Goal: Task Accomplishment & Management: Manage account settings

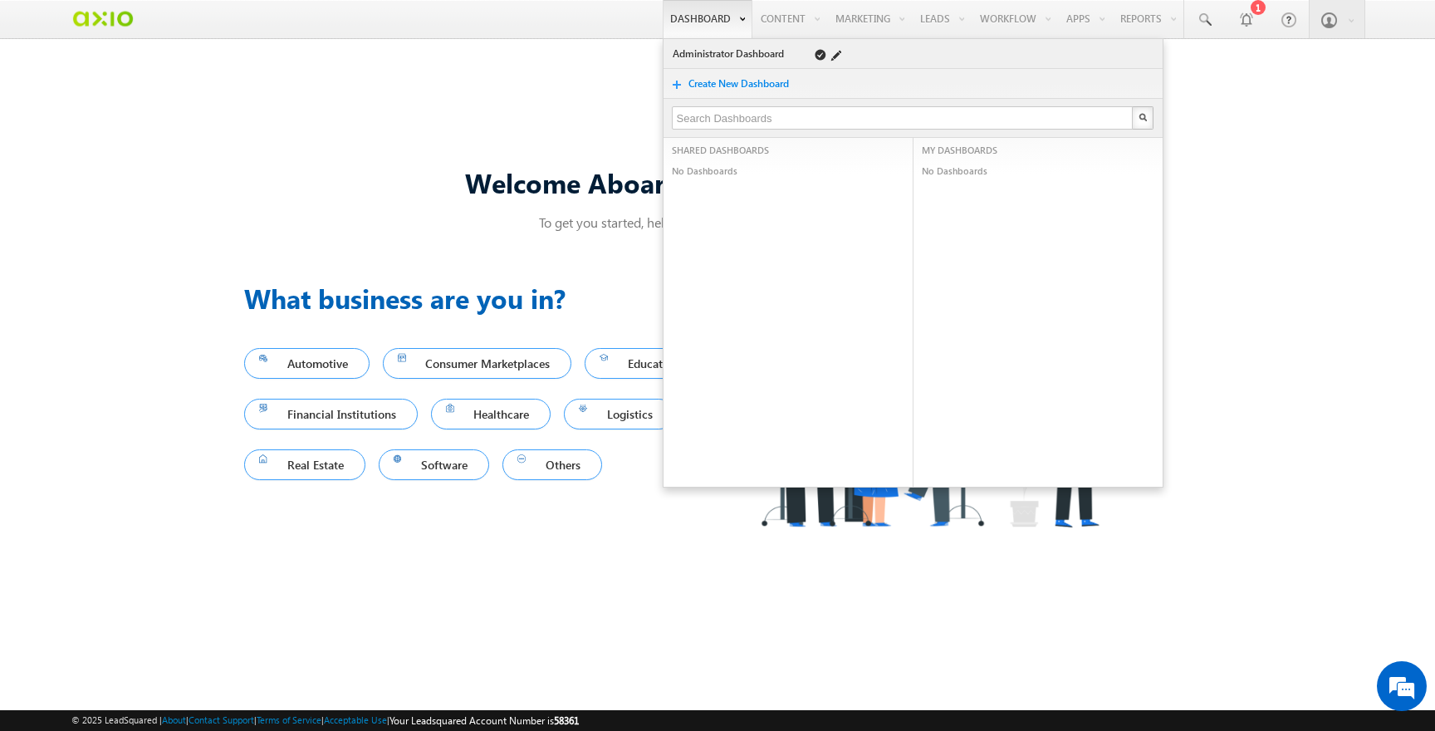
click at [723, 51] on link "Administrator Dashboard" at bounding box center [731, 54] width 118 height 17
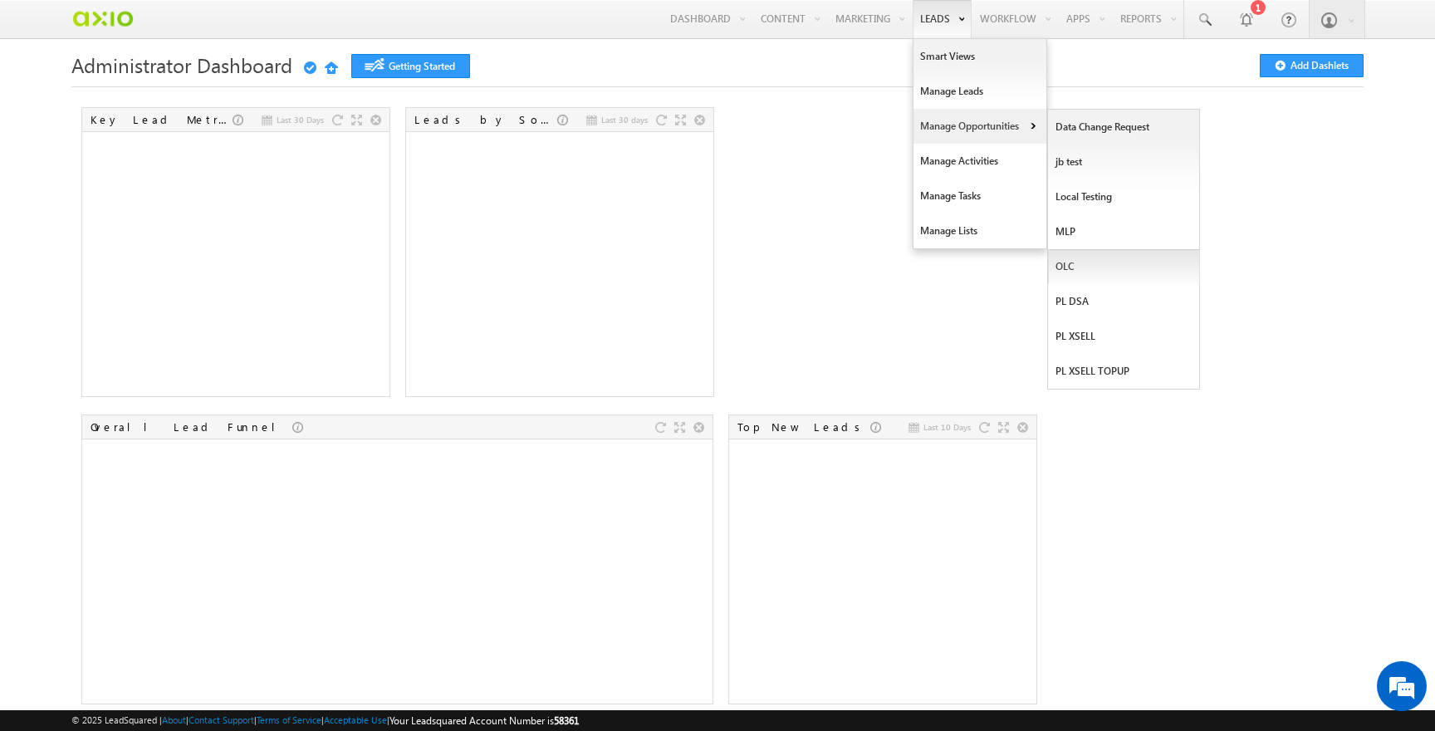
click at [1081, 260] on link "OLC" at bounding box center [1124, 266] width 152 height 35
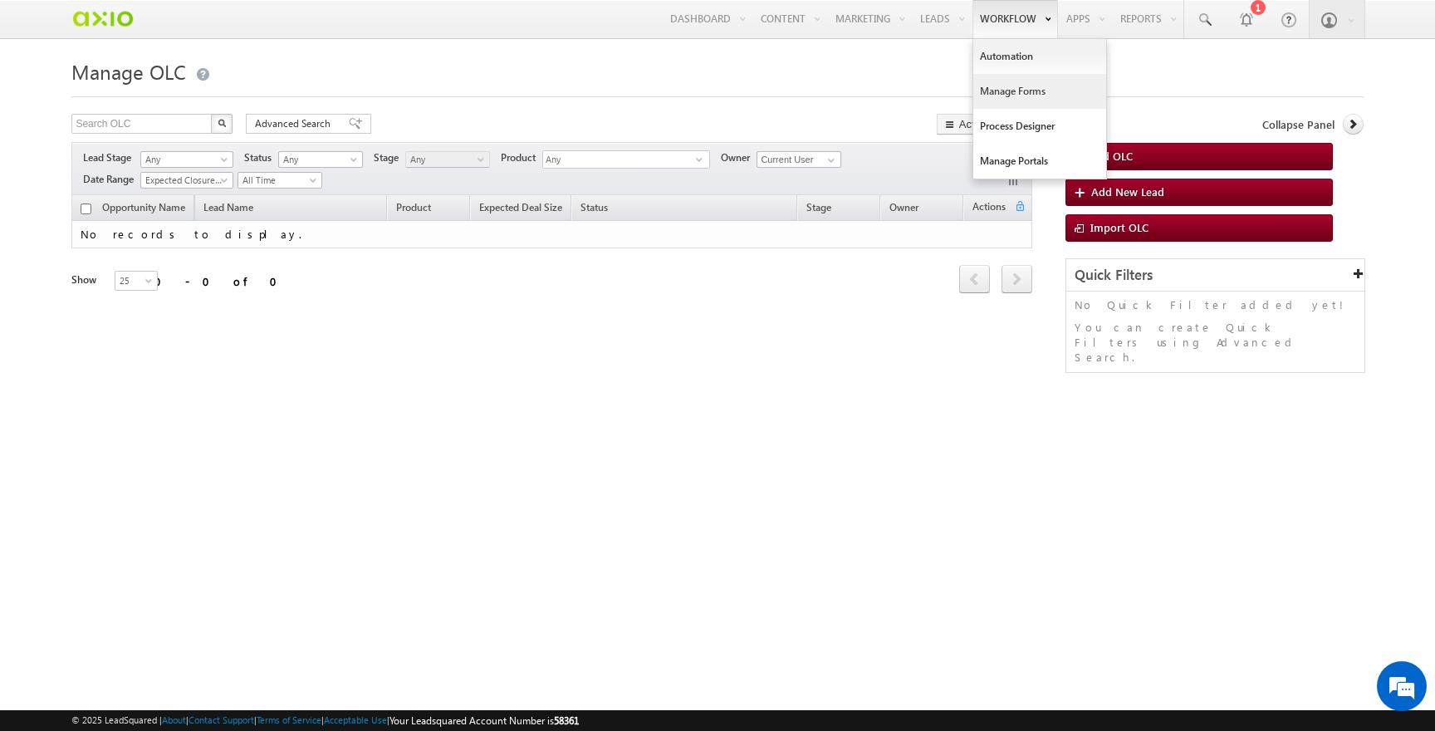
click at [1027, 95] on link "Manage Forms" at bounding box center [1039, 91] width 133 height 35
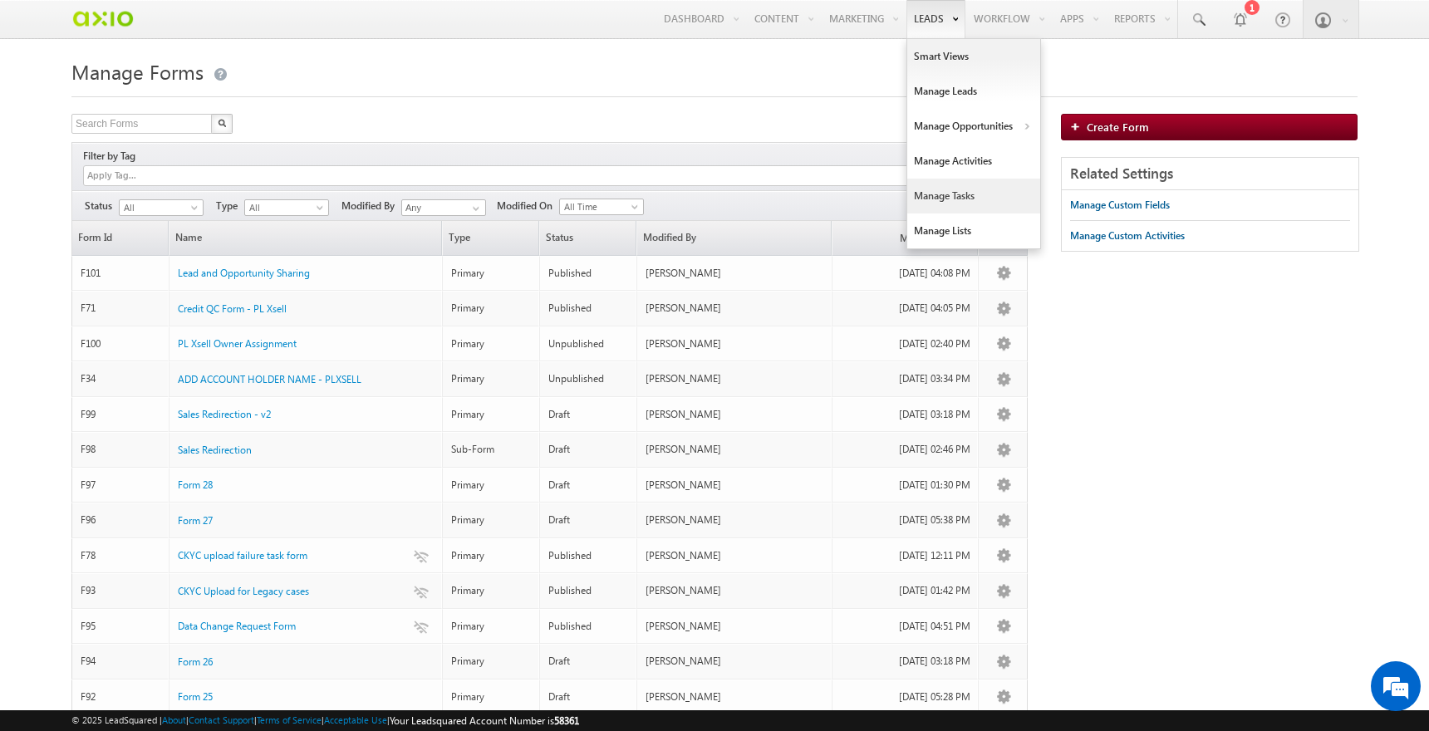
click at [934, 197] on link "Manage Tasks" at bounding box center [973, 196] width 133 height 35
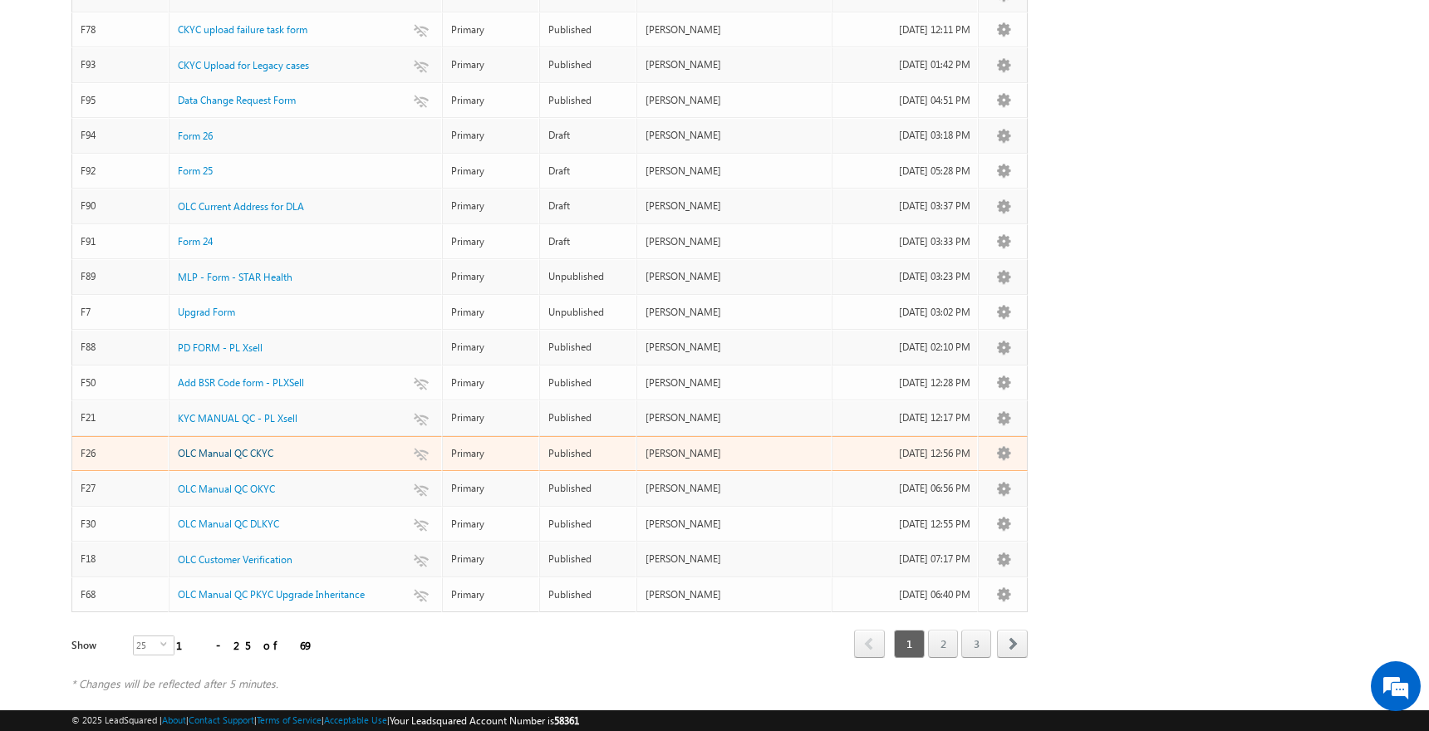
click at [208, 447] on span "OLC Manual QC CKYC" at bounding box center [226, 453] width 96 height 12
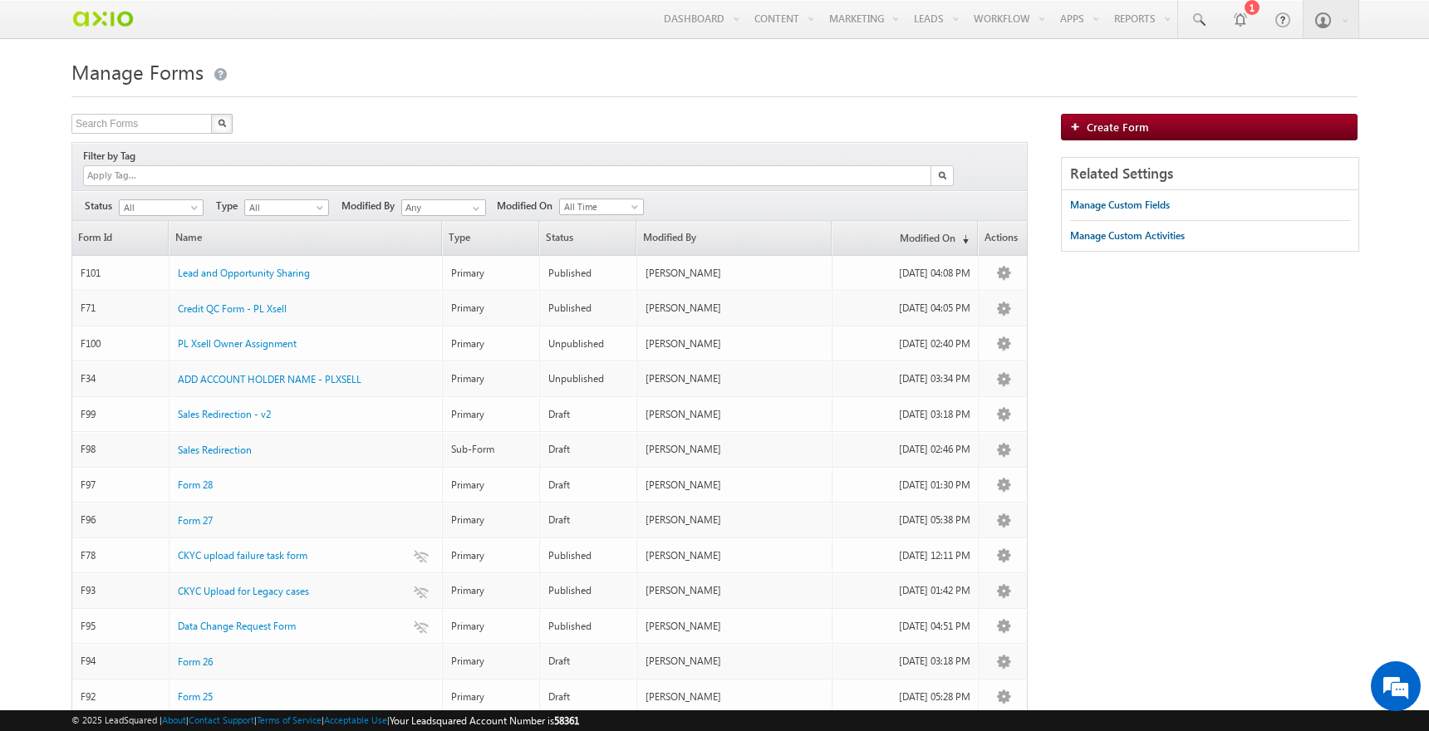
click at [895, 66] on h1 "Manage Forms" at bounding box center [714, 70] width 1286 height 32
click at [777, 124] on div "Search Forms X 69 results found" at bounding box center [549, 126] width 956 height 24
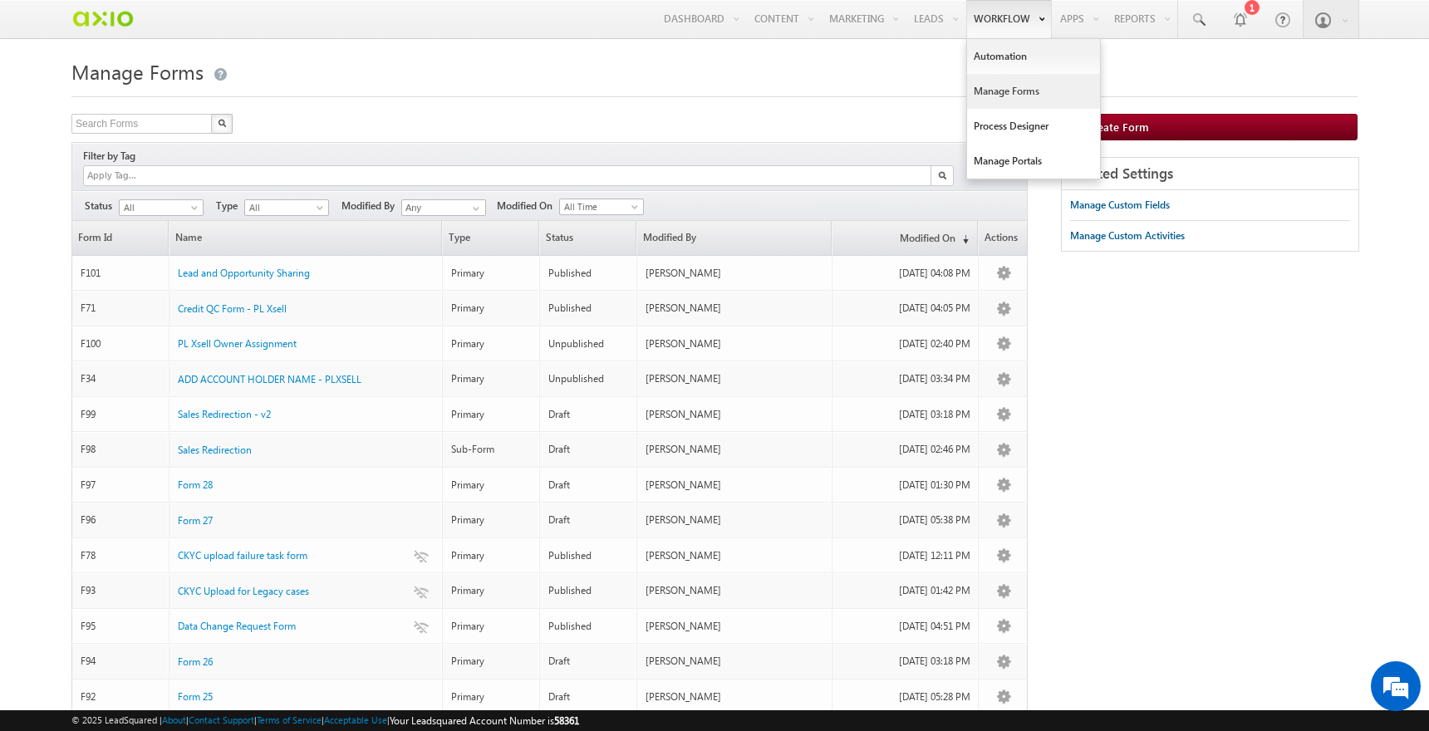
click at [1030, 87] on link "Manage Forms" at bounding box center [1033, 91] width 133 height 35
click at [1030, 88] on link "Manage Forms" at bounding box center [1033, 91] width 133 height 35
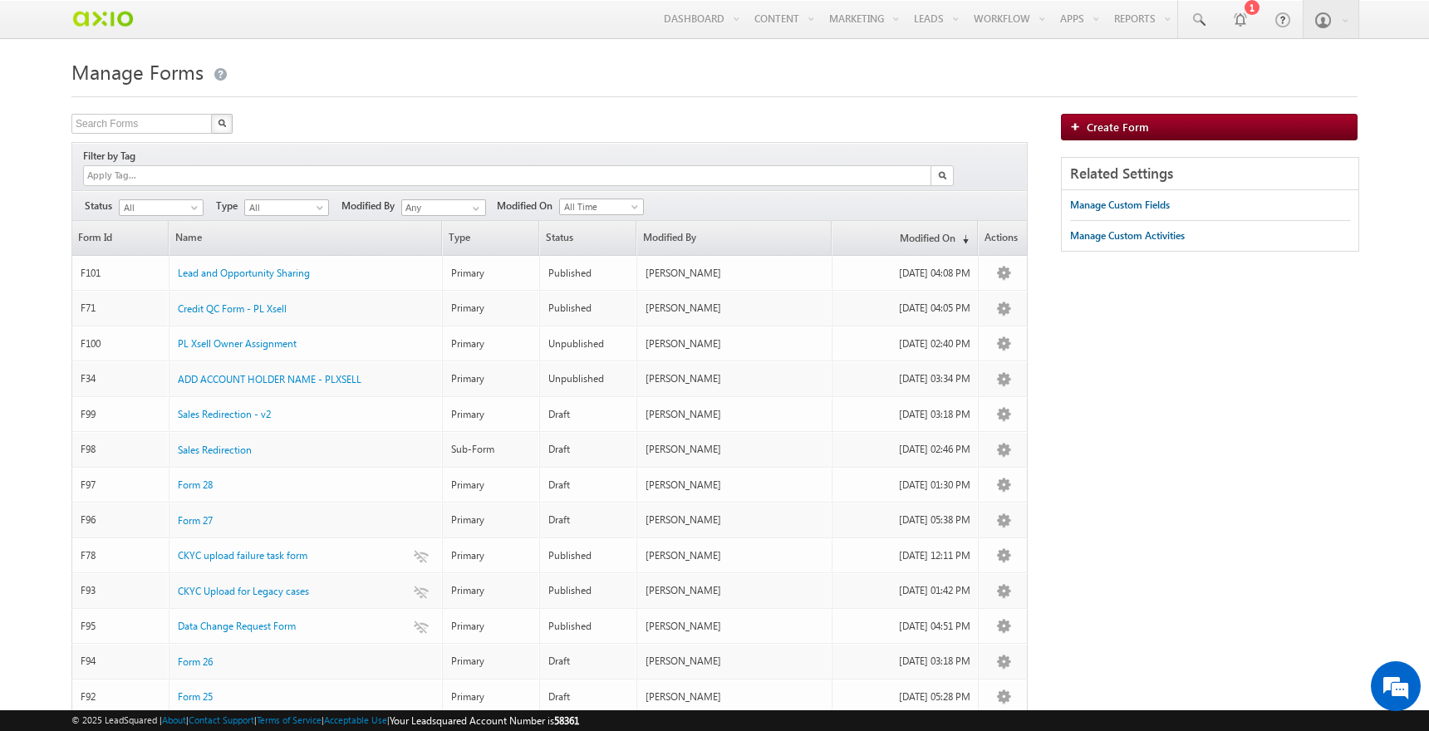
click at [1184, 392] on div "Search Forms X 69 results found Filter by Tag Filters Status All" at bounding box center [714, 674] width 1286 height 1120
click at [1155, 208] on div "Manage Custom Fields" at bounding box center [1120, 205] width 100 height 15
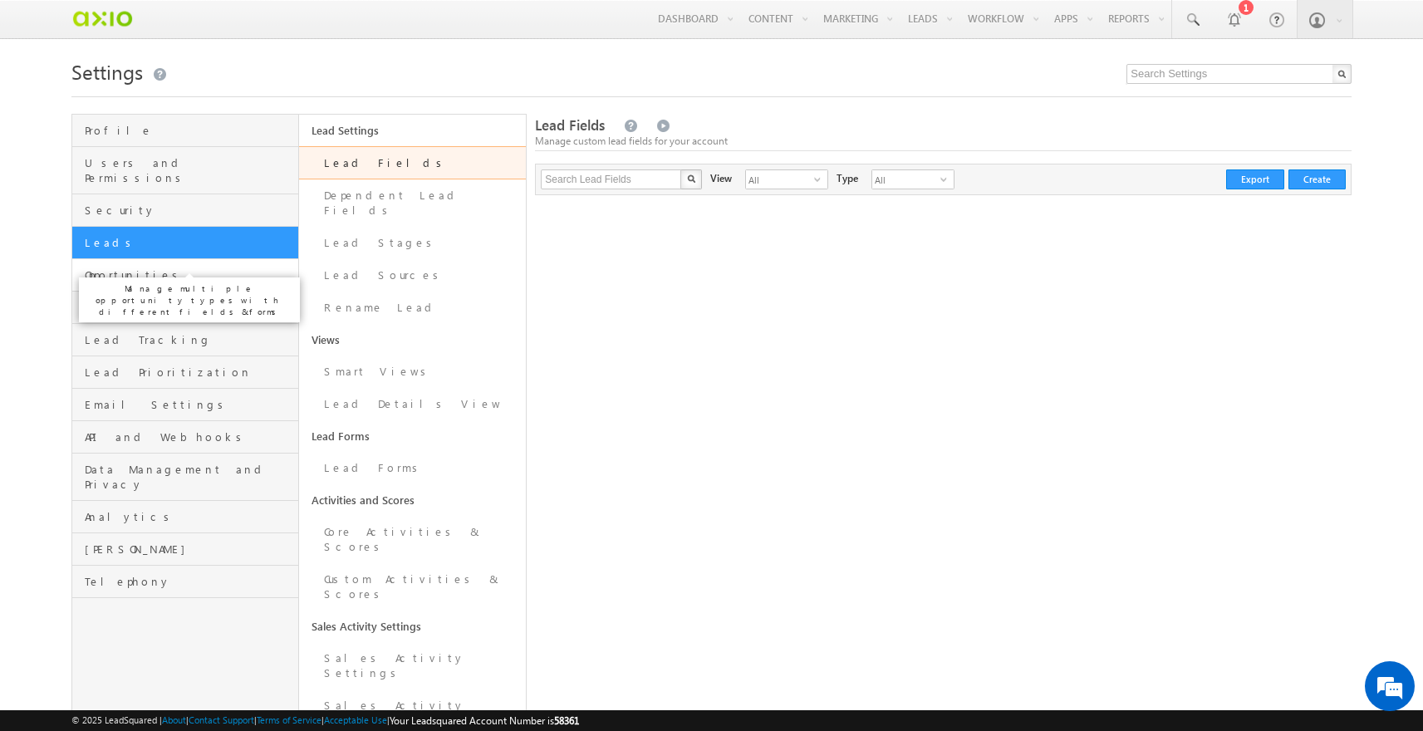
click at [144, 267] on span "Opportunities" at bounding box center [189, 274] width 209 height 15
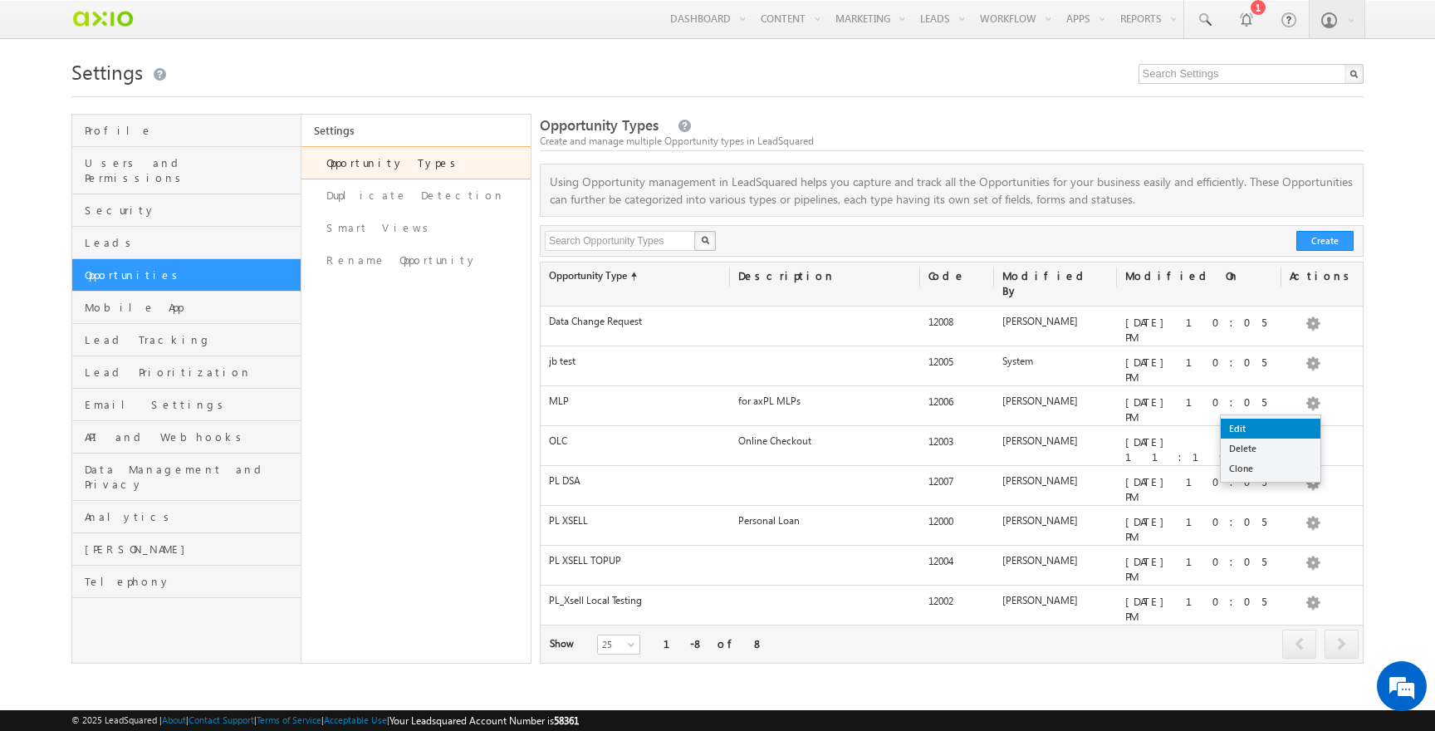
click at [1256, 425] on link "Edit" at bounding box center [1271, 429] width 100 height 20
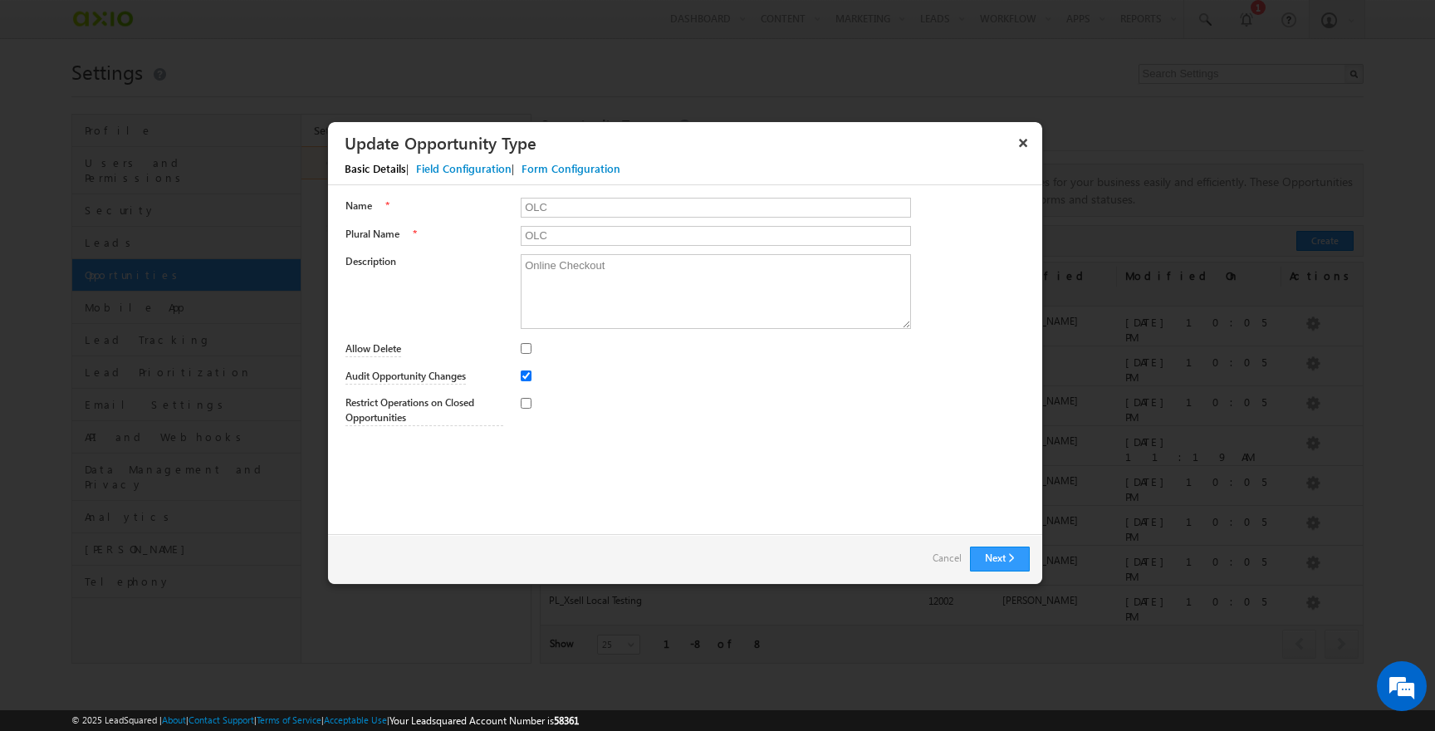
click at [469, 169] on div "Field Configuration" at bounding box center [464, 168] width 96 height 15
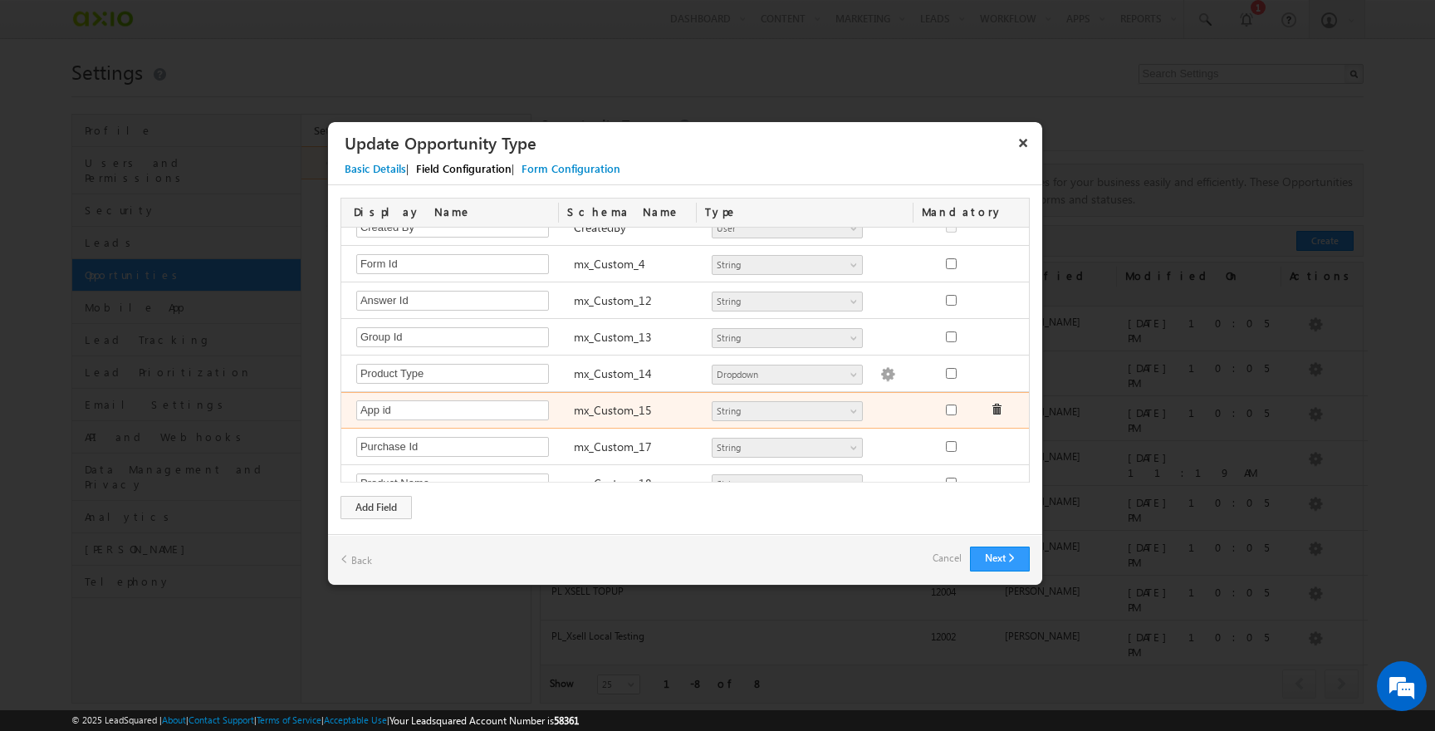
scroll to position [570, 0]
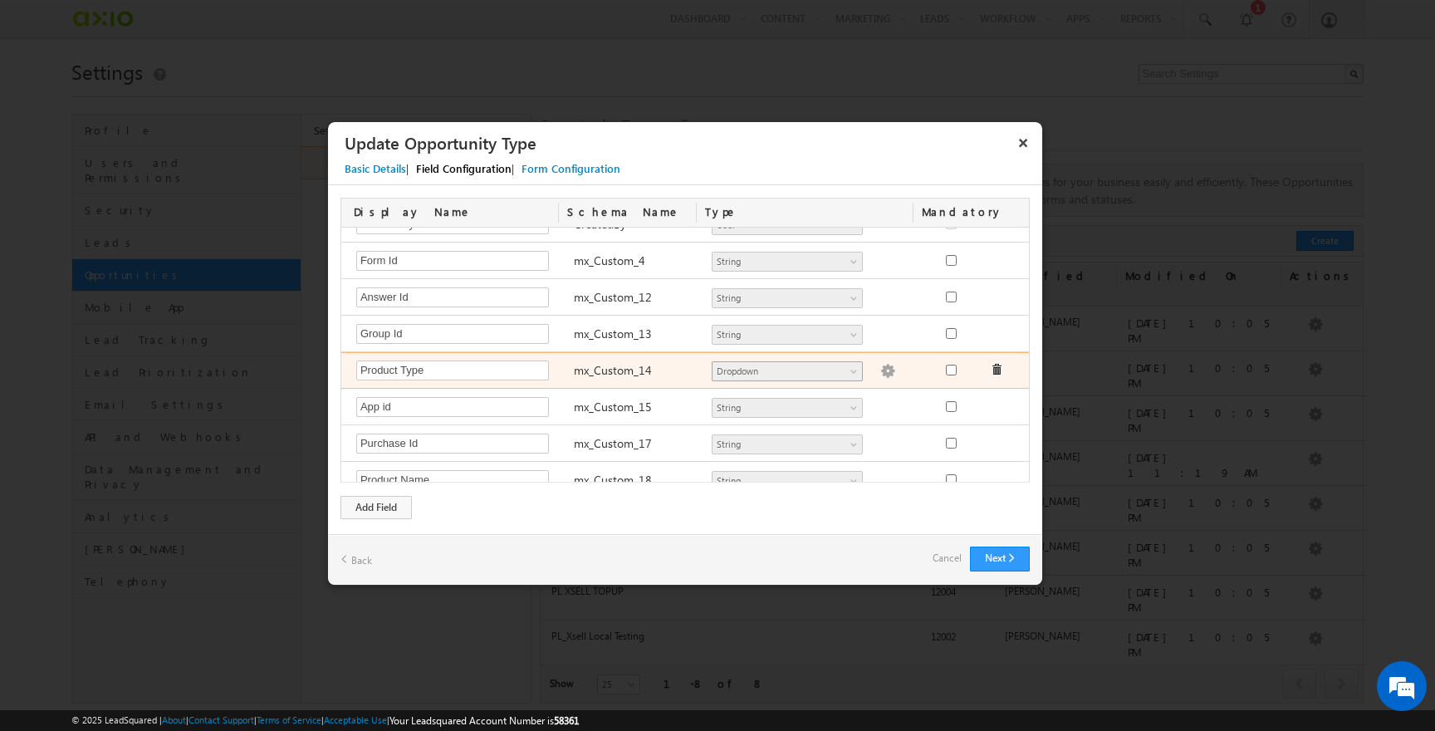
click at [802, 374] on span "Dropdown" at bounding box center [780, 371] width 135 height 15
click at [841, 375] on span "Dropdown" at bounding box center [780, 371] width 135 height 15
click at [880, 366] on img at bounding box center [887, 371] width 15 height 15
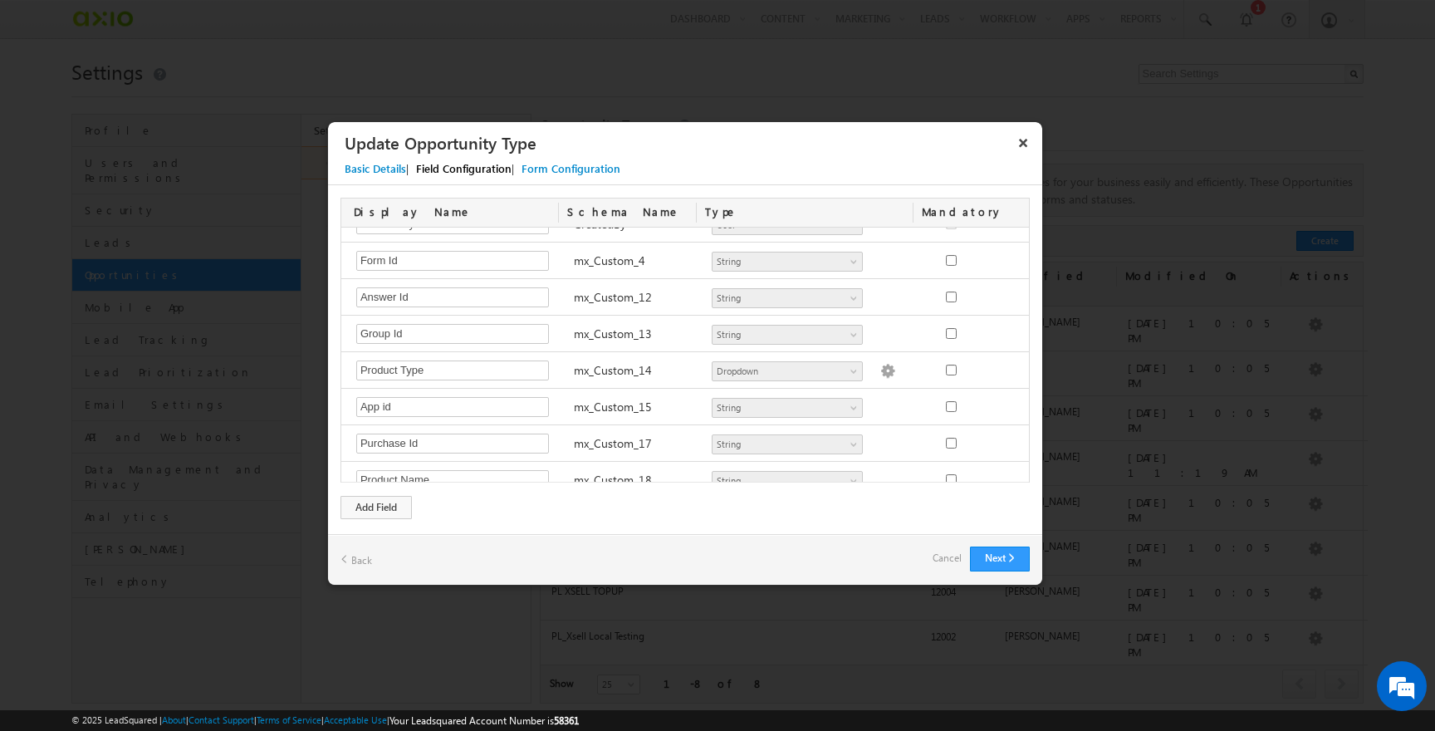
type textarea "1600 1900 2000 2200 2300 2400"
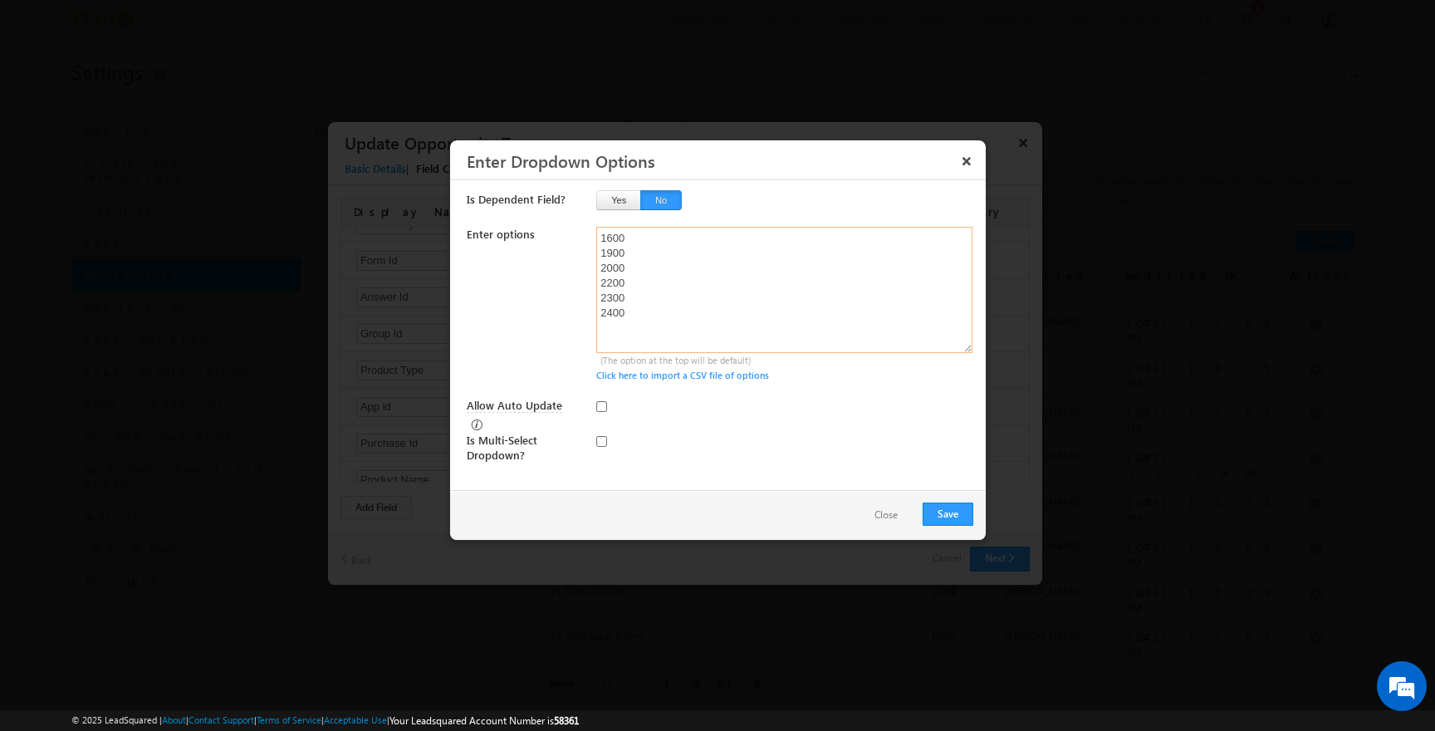
click at [685, 324] on textarea "1600 1900 2000 2200 2300 2400" at bounding box center [784, 290] width 376 height 126
type textarea "1600 1900 2000 2200 2300 2400"
drag, startPoint x: 959, startPoint y: 508, endPoint x: 739, endPoint y: 478, distance: 222.1
click at [780, 487] on div "× Enter Dropdown Options Is Dependent Field? Yes No Enter options 1600 1900 200…" at bounding box center [718, 340] width 536 height 400
click at [942, 511] on button "Save" at bounding box center [948, 514] width 51 height 23
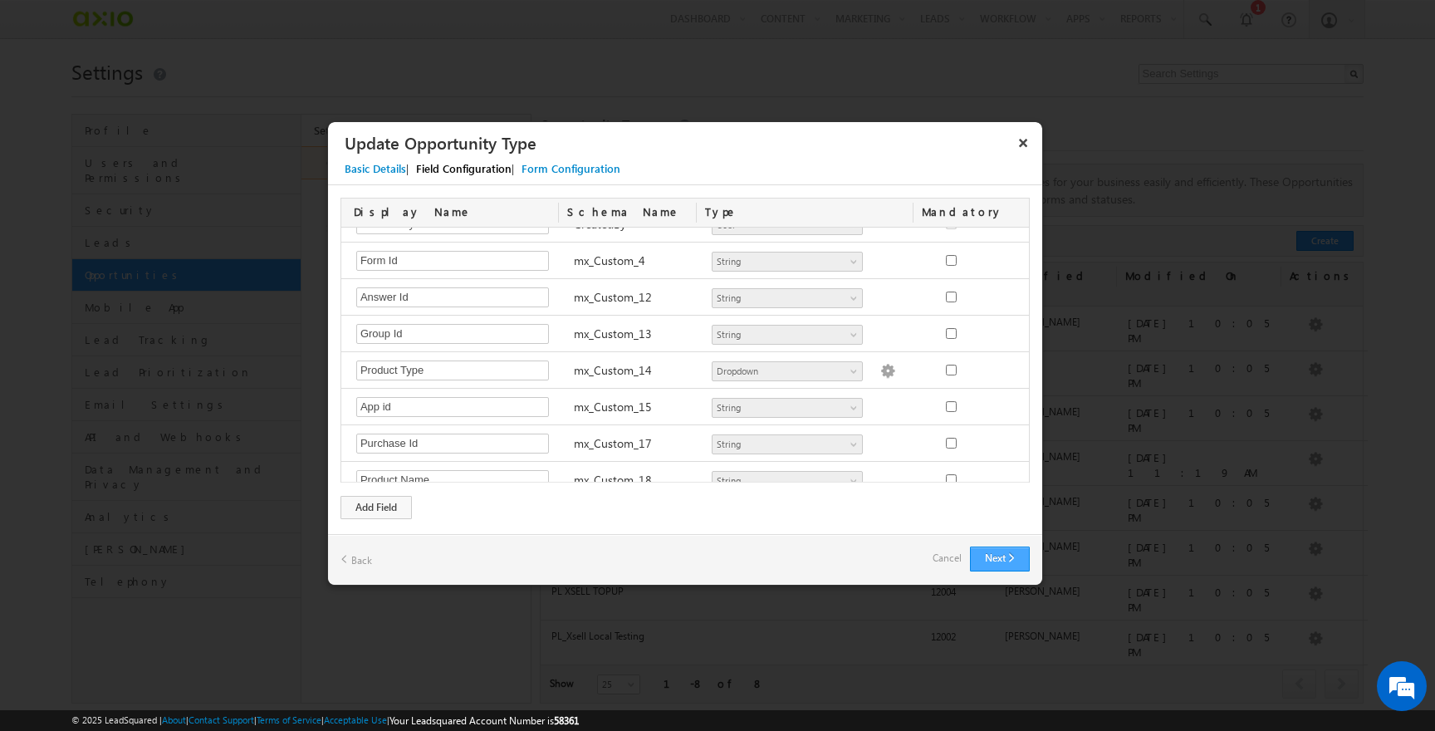
click at [988, 552] on button "Next" at bounding box center [1000, 559] width 60 height 25
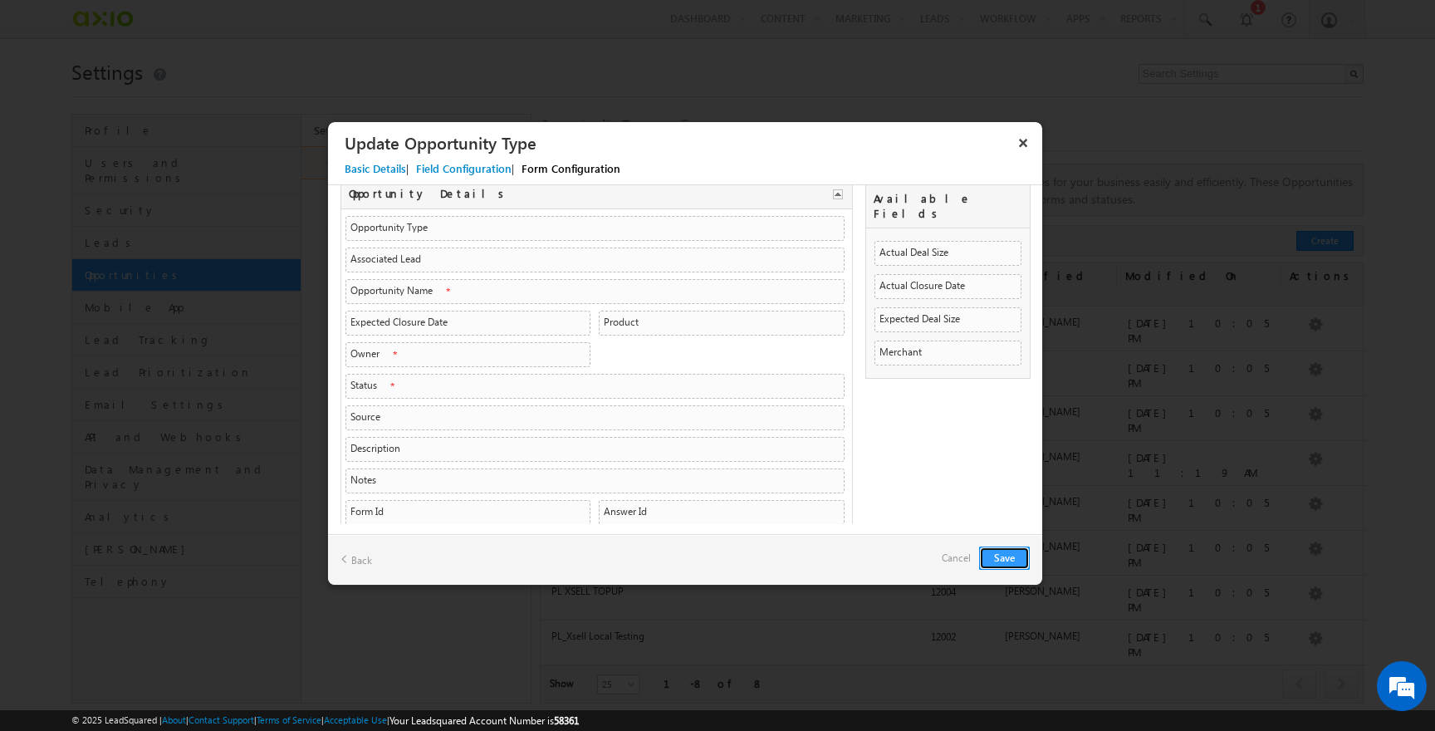
scroll to position [44, 0]
click at [1004, 563] on button "Save" at bounding box center [1004, 558] width 51 height 23
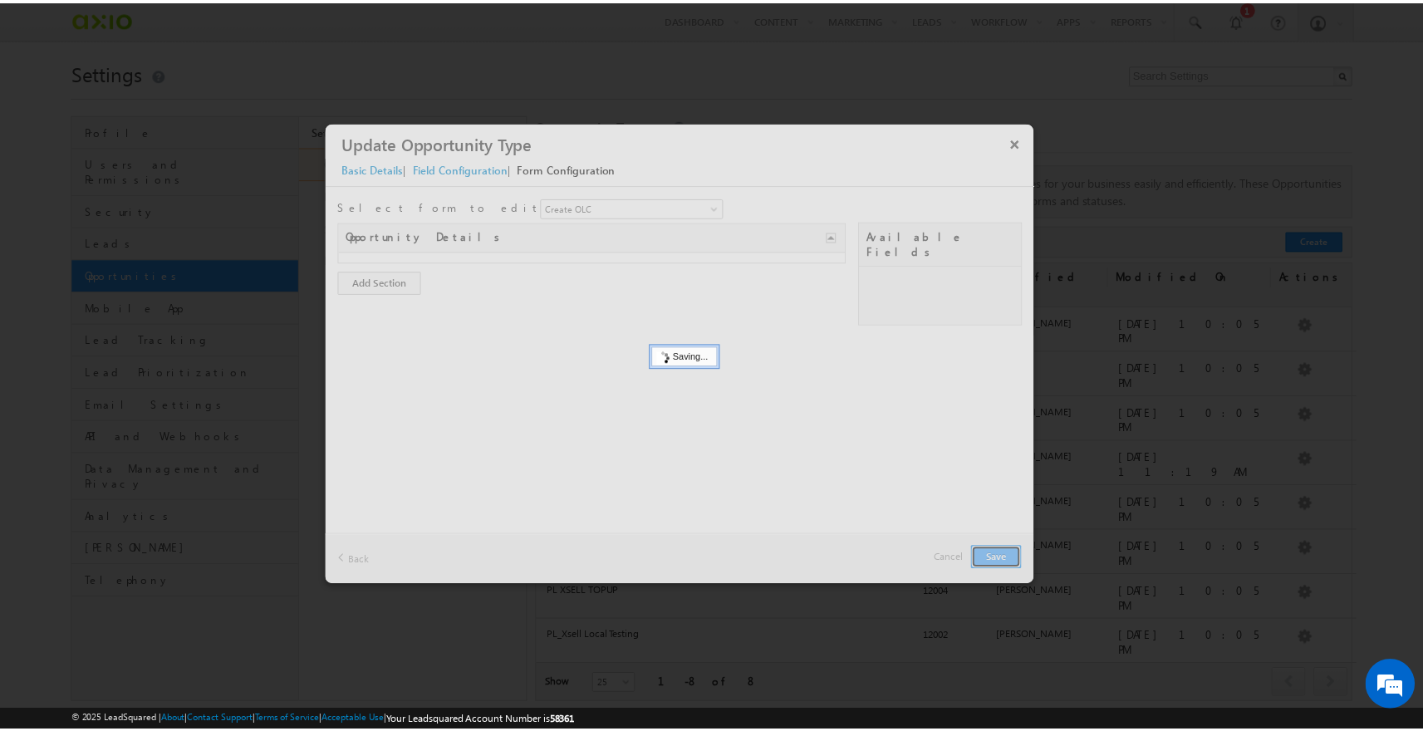
scroll to position [0, 0]
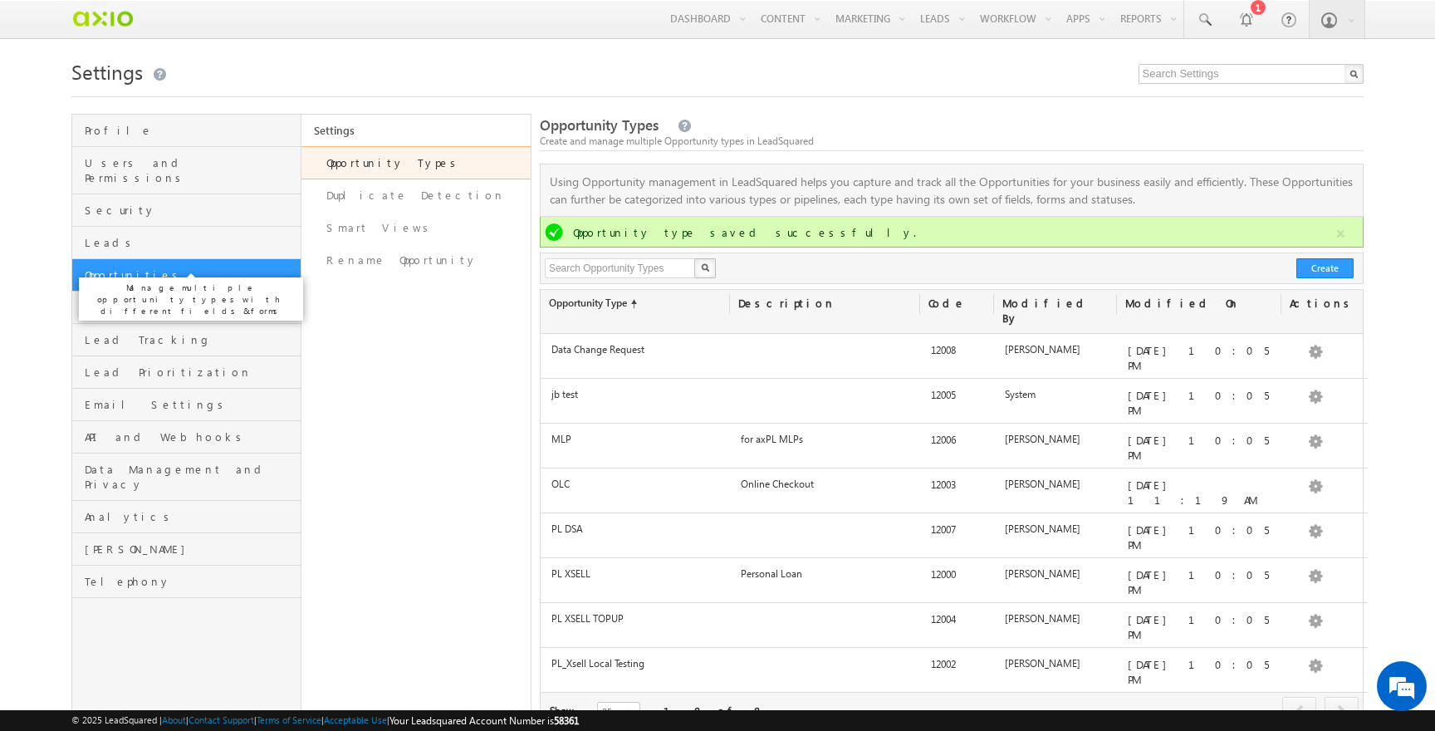
click at [174, 267] on span "Opportunities" at bounding box center [191, 274] width 212 height 15
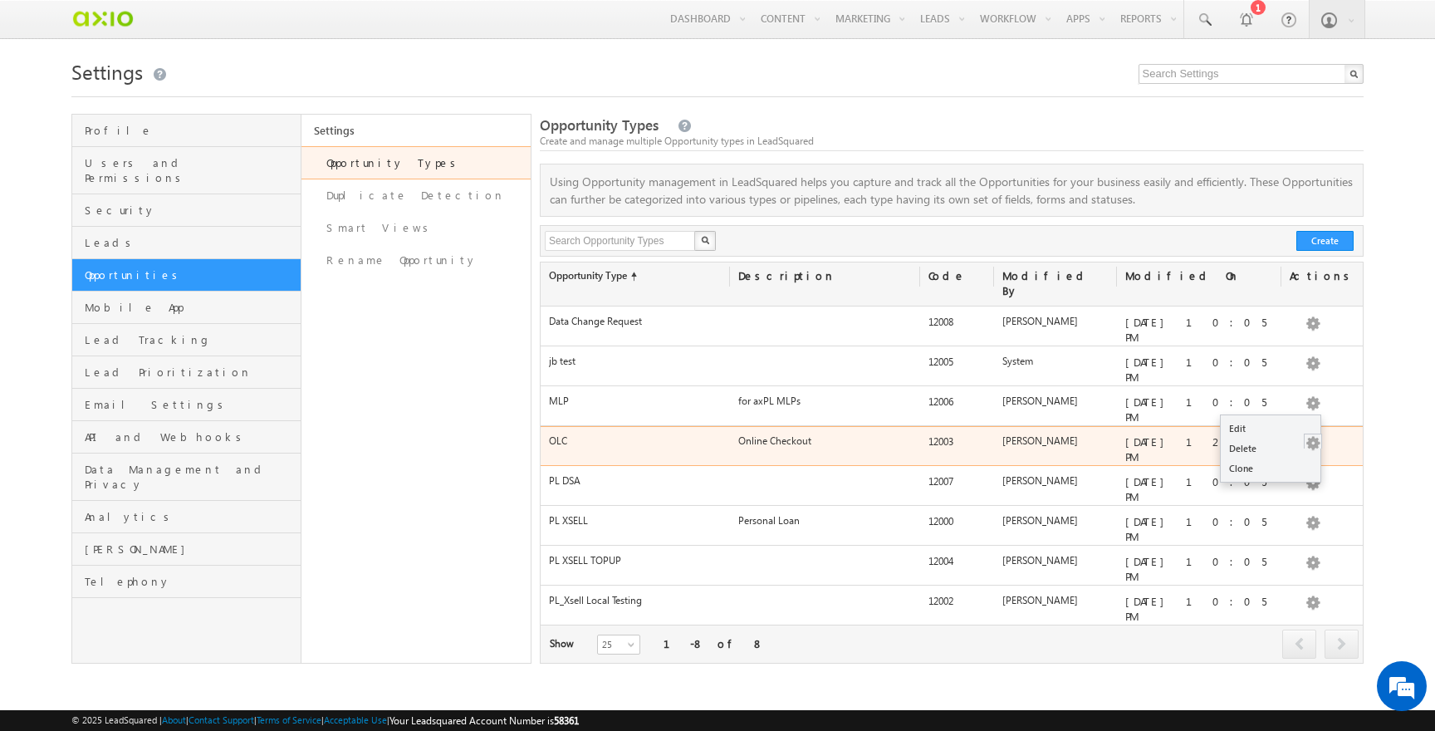
click at [1308, 435] on button "button" at bounding box center [1313, 443] width 17 height 17
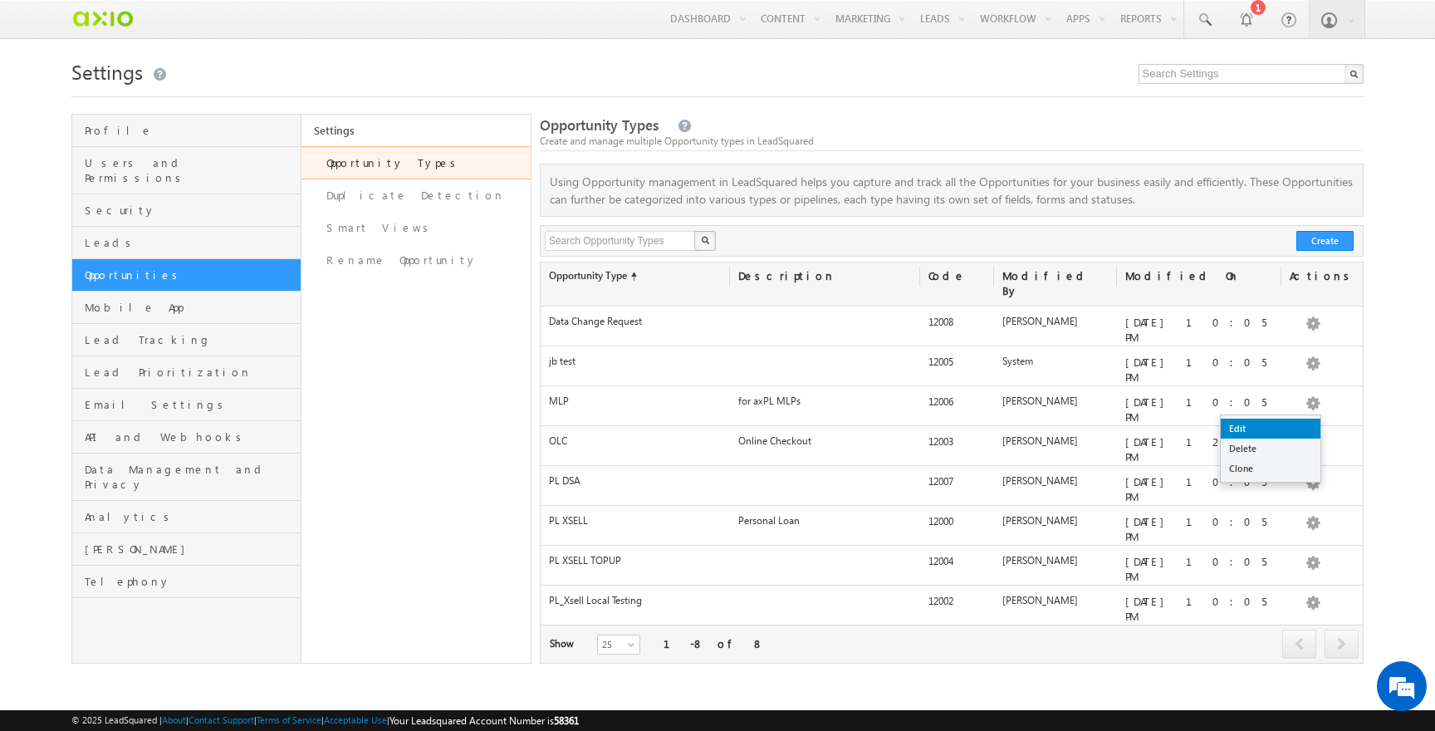
click at [1260, 428] on link "Edit" at bounding box center [1271, 429] width 100 height 20
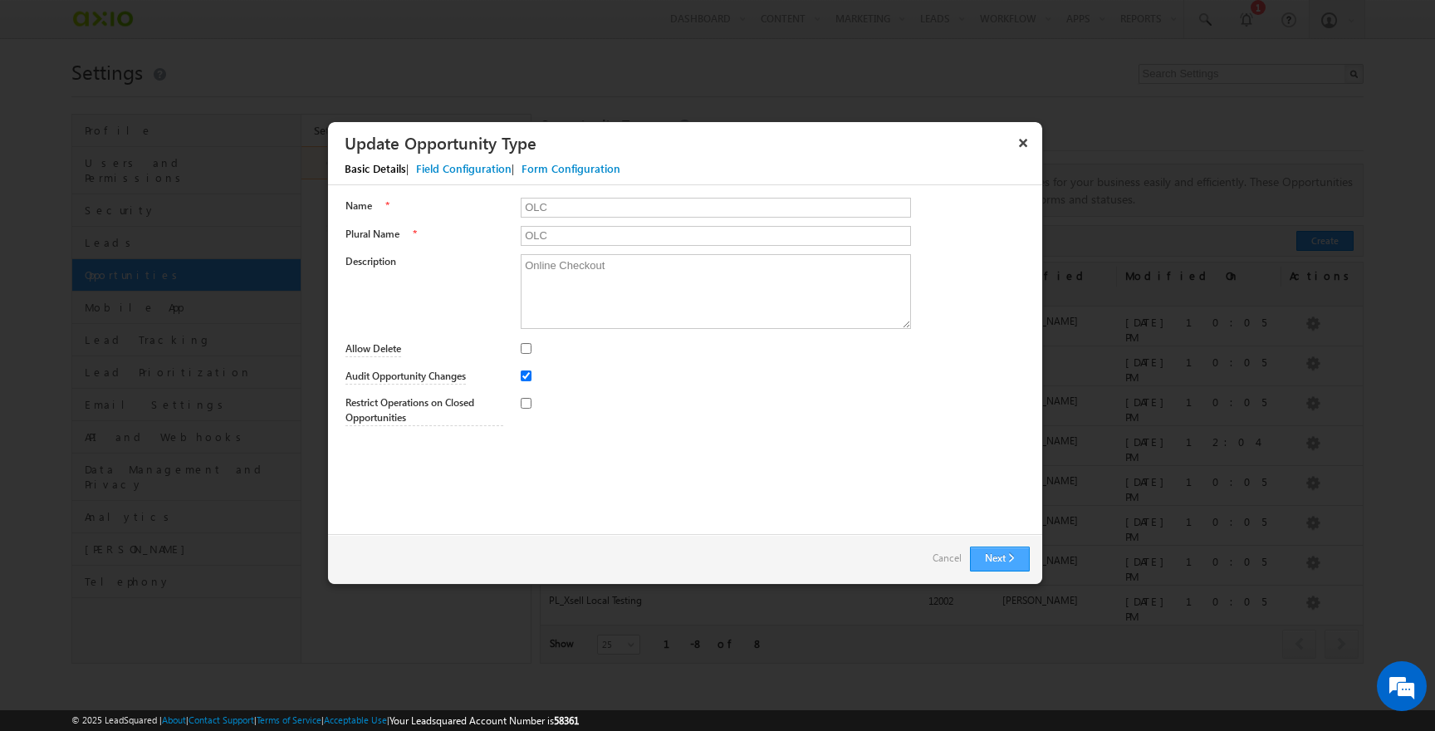
click at [1004, 554] on button "Next" at bounding box center [1000, 559] width 60 height 25
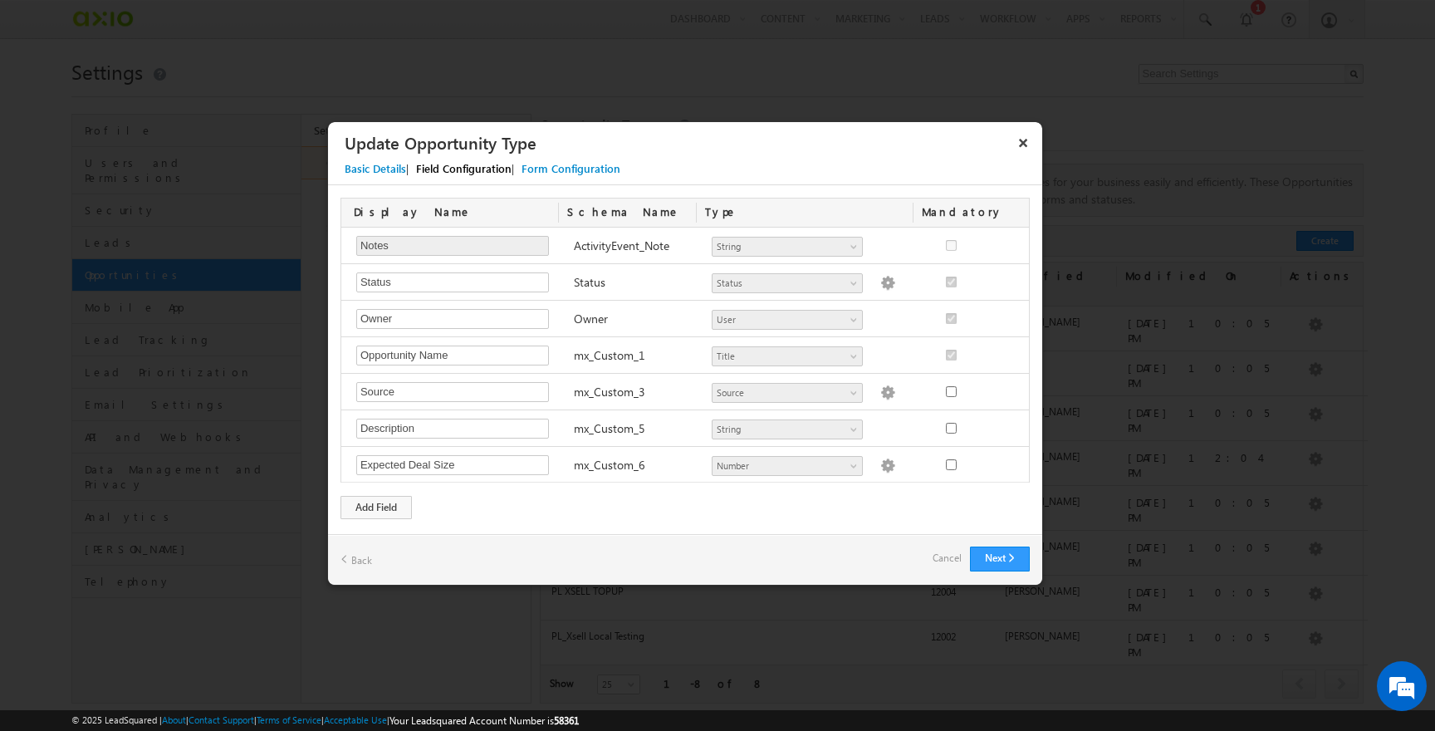
click at [1029, 242] on div "Display Name Schema Name Type Mandatory Notes Required Field ActivityEvent_Note…" at bounding box center [685, 340] width 689 height 285
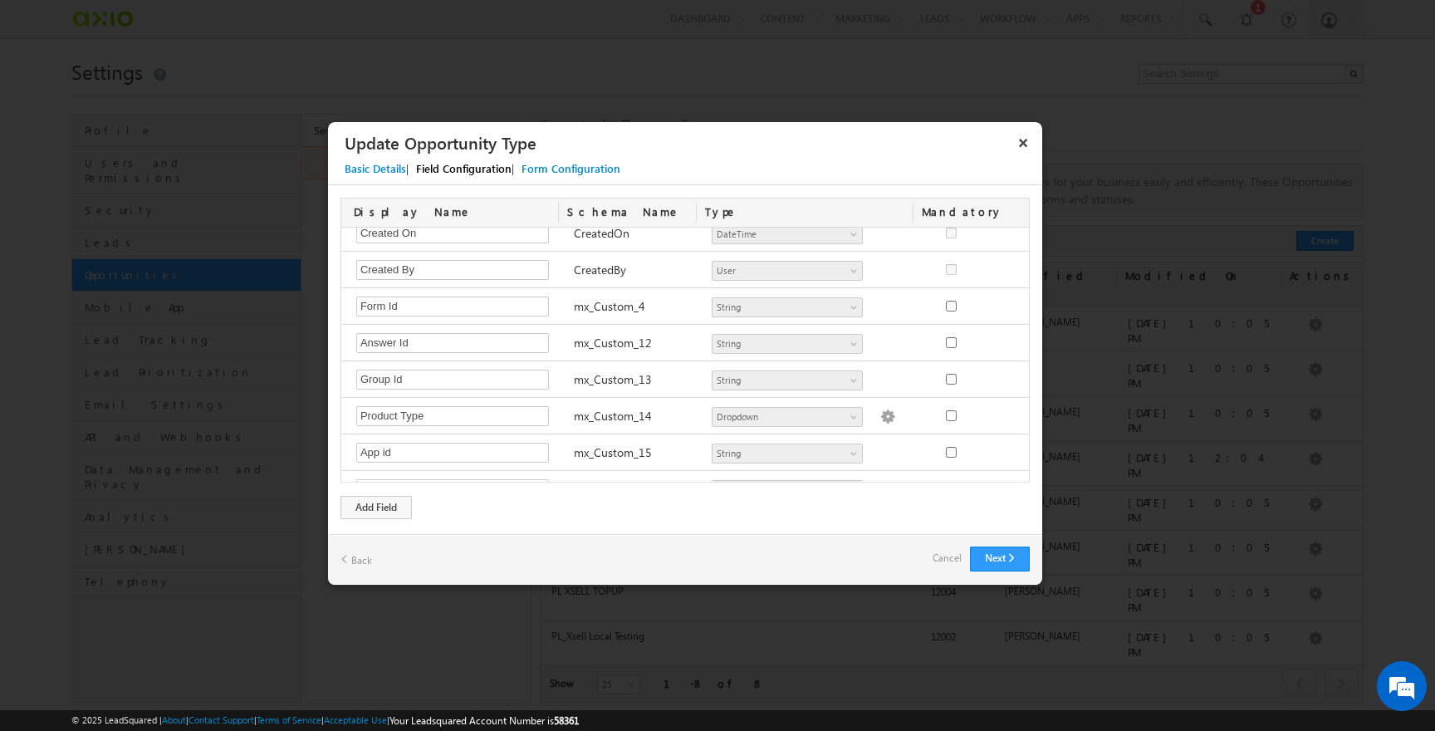
scroll to position [571, 0]
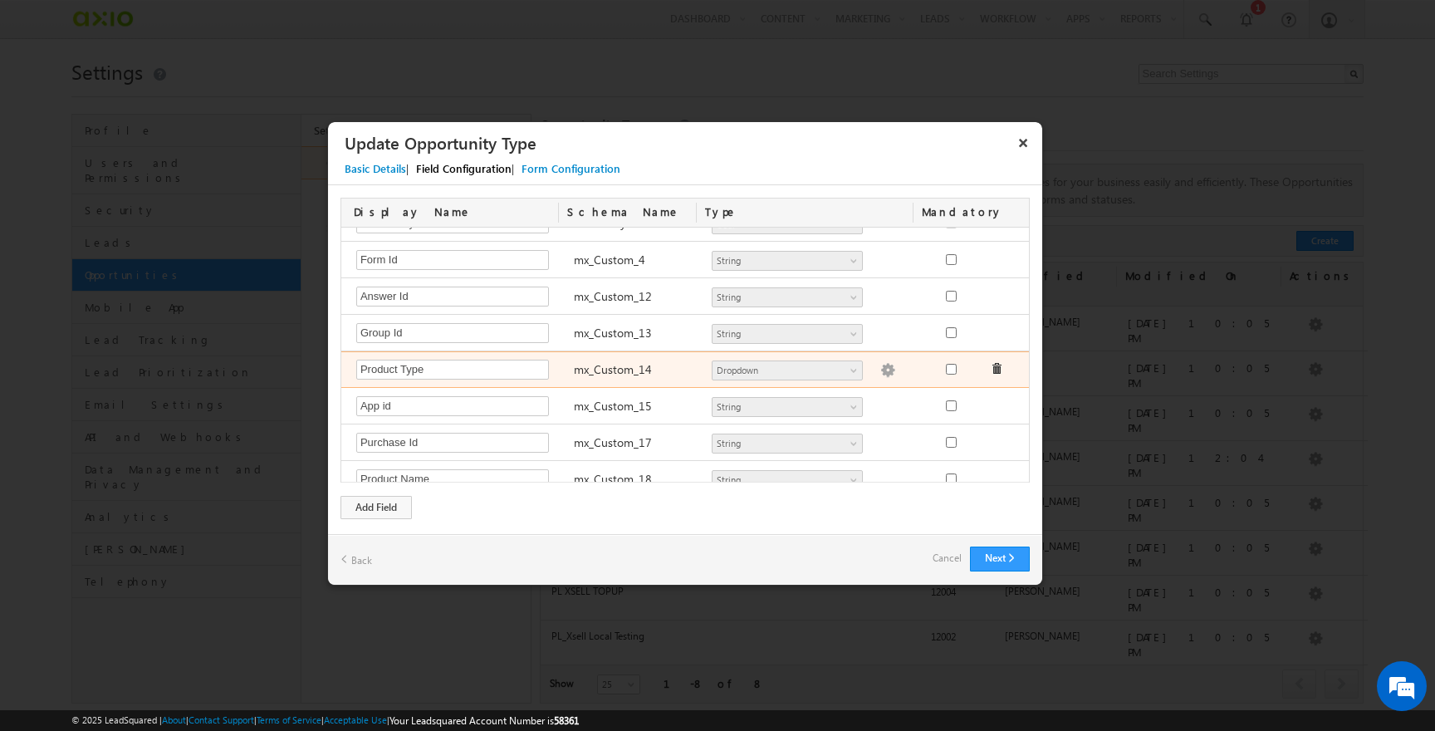
click at [880, 376] on img at bounding box center [887, 370] width 15 height 15
type textarea "1600 1900 2000 2200 2300 2400"
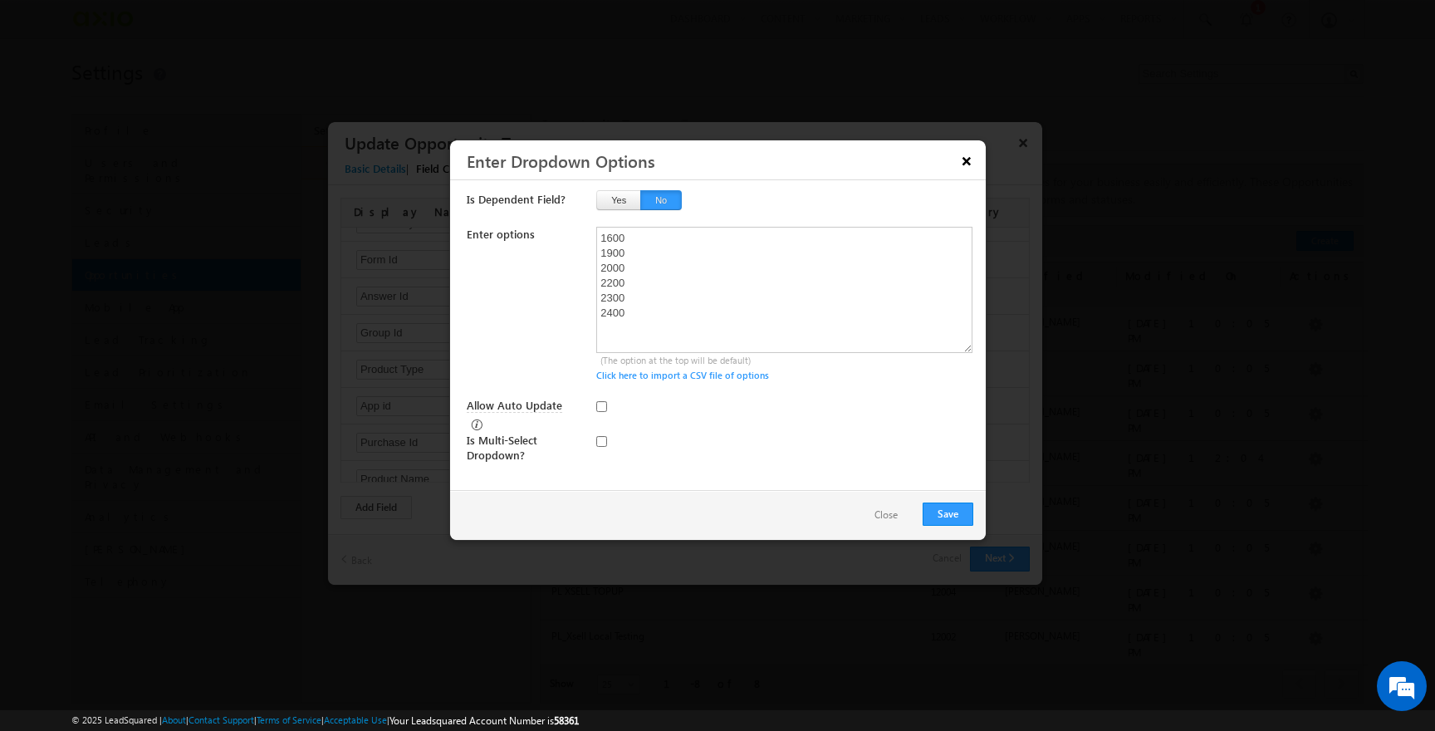
click at [962, 161] on button "×" at bounding box center [967, 160] width 27 height 29
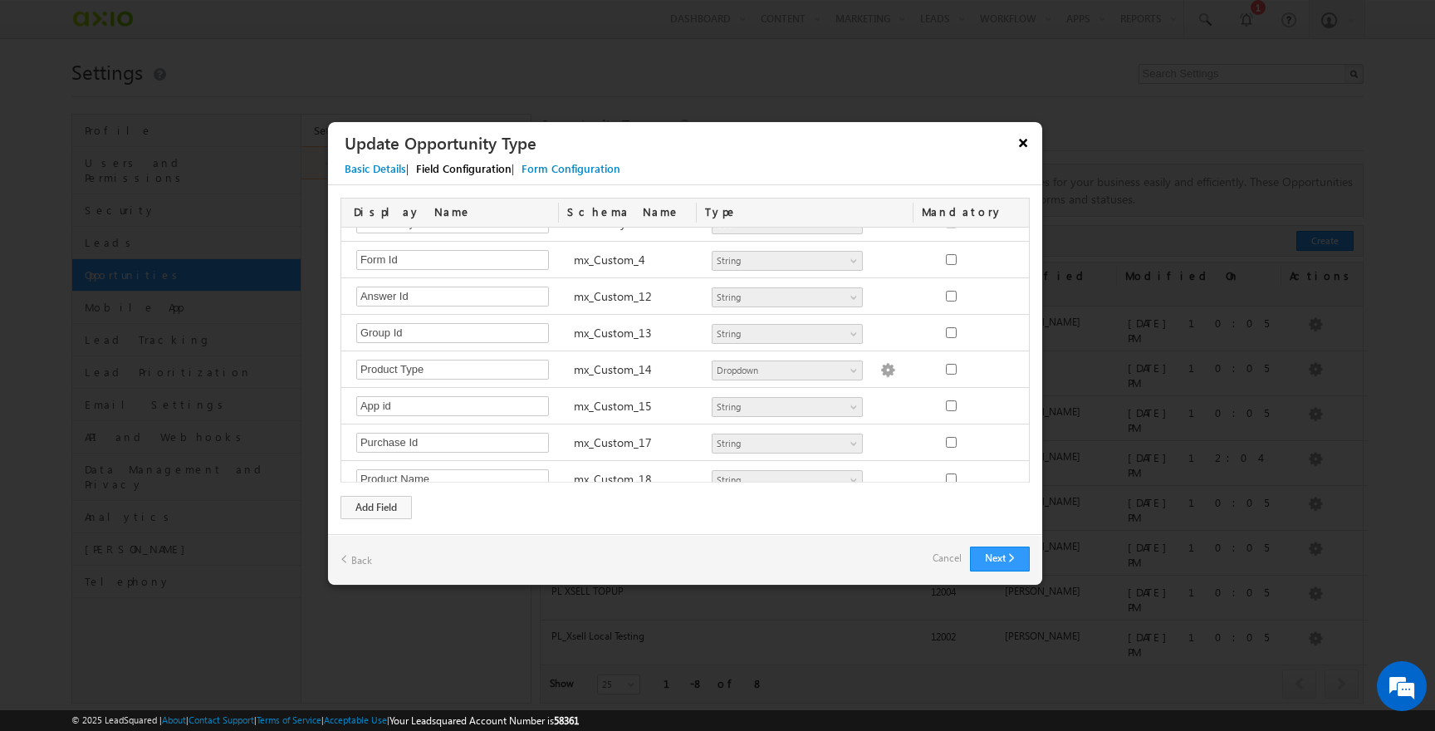
click at [1020, 147] on button "×" at bounding box center [1023, 142] width 27 height 29
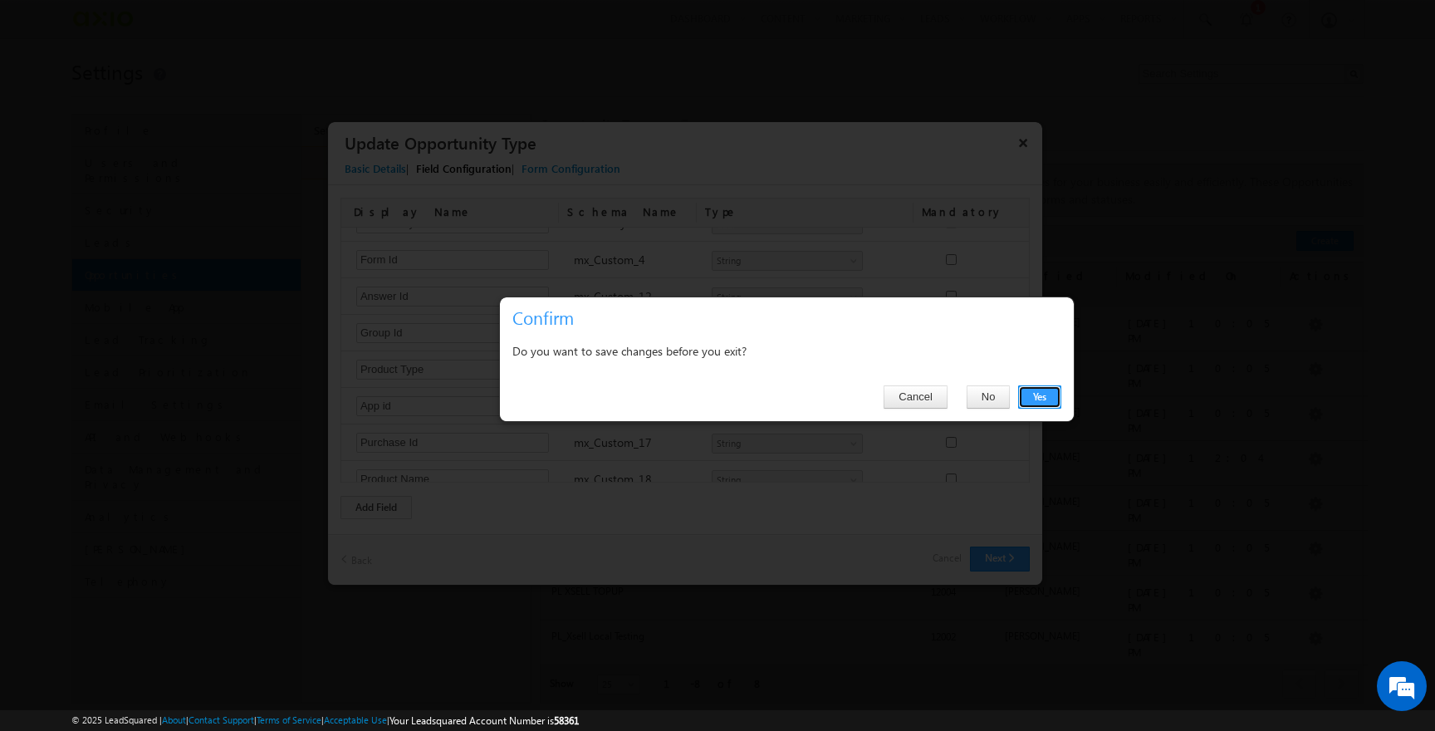
drag, startPoint x: 1045, startPoint y: 395, endPoint x: 925, endPoint y: 377, distance: 120.9
click at [919, 381] on div "Cancel Yes No" at bounding box center [787, 397] width 574 height 47
click at [988, 395] on button "No" at bounding box center [989, 396] width 44 height 23
